Goal: Information Seeking & Learning: Learn about a topic

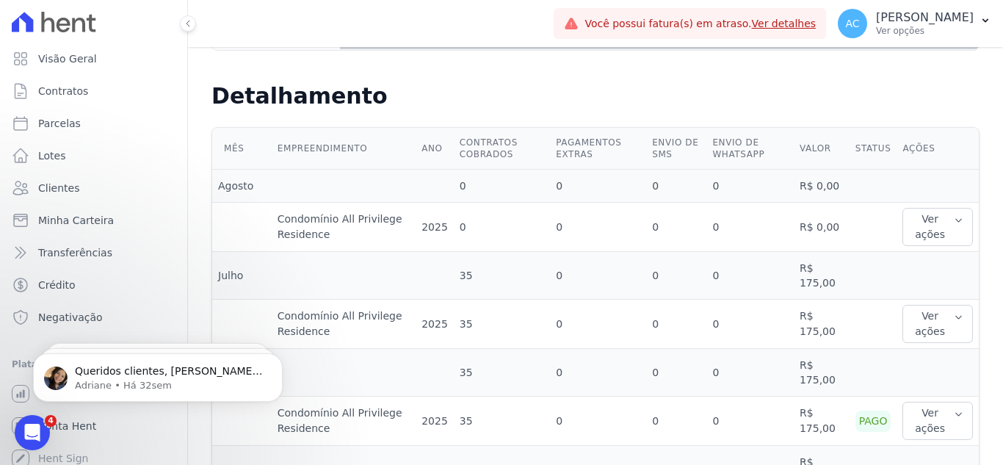
scroll to position [440, 0]
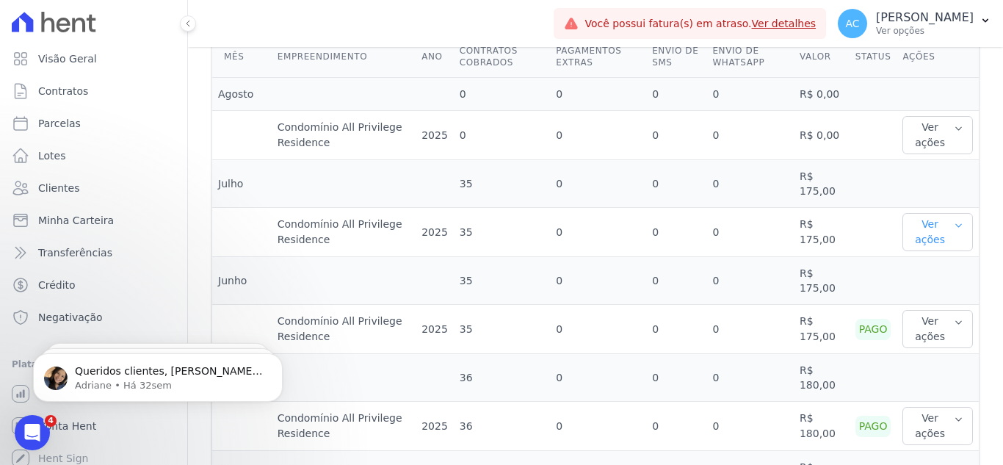
click at [920, 233] on button "Ver ações" at bounding box center [937, 232] width 70 height 38
click at [922, 241] on button "Ver ações" at bounding box center [937, 232] width 70 height 38
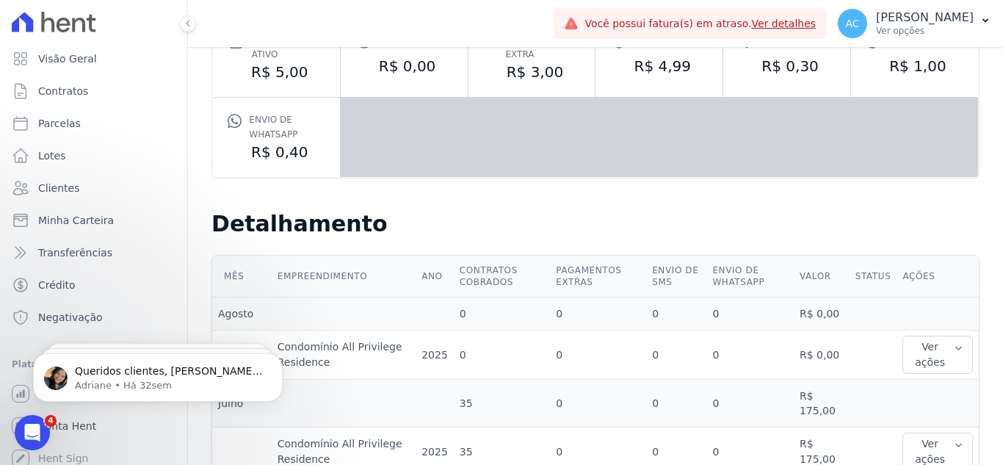
scroll to position [220, 0]
drag, startPoint x: 718, startPoint y: 116, endPoint x: 779, endPoint y: 207, distance: 109.9
click at [771, 195] on div "Taxas Básicas Valores Unitários Contrato ativo R$ 5,00 Cancelamento R$ 0,00 Liq…" at bounding box center [595, 79] width 815 height 241
click at [519, 194] on div "Taxas Básicas Valores Unitários Contrato ativo R$ 5,00 Cancelamento R$ 0,00 Liq…" at bounding box center [595, 79] width 815 height 241
